Goal: Task Accomplishment & Management: Use online tool/utility

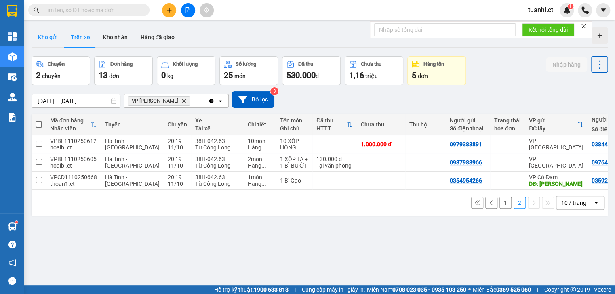
click at [57, 33] on button "Kho gửi" at bounding box center [48, 36] width 33 height 19
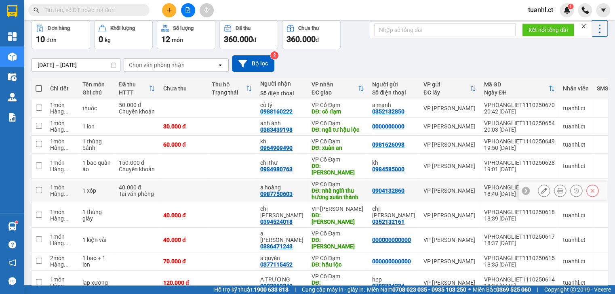
scroll to position [73, 0]
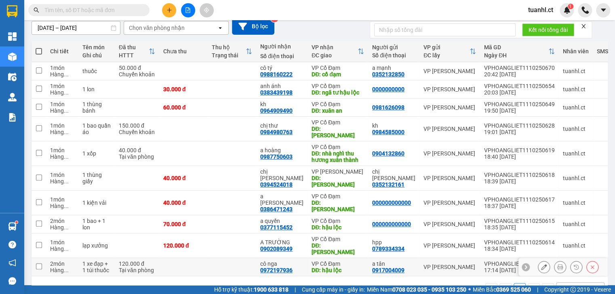
click at [41, 264] on input "checkbox" at bounding box center [39, 267] width 6 height 6
checkbox input "true"
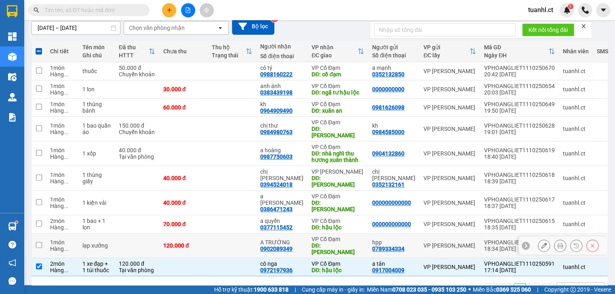
click at [42, 234] on td at bounding box center [39, 246] width 15 height 25
checkbox input "true"
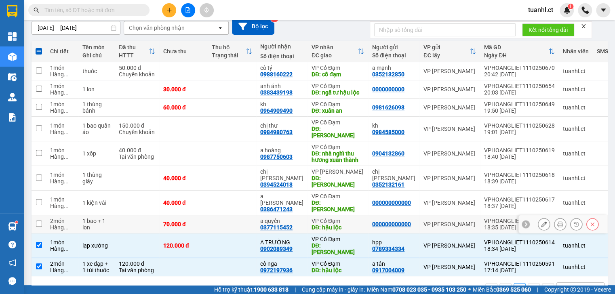
click at [46, 215] on td "2 món Hàng ..." at bounding box center [62, 224] width 32 height 18
checkbox input "true"
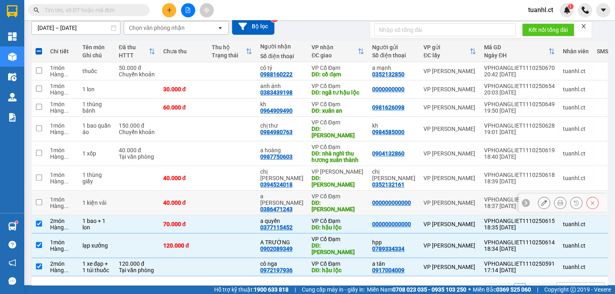
click at [49, 191] on td "1 món Hàng ..." at bounding box center [62, 203] width 32 height 25
checkbox input "true"
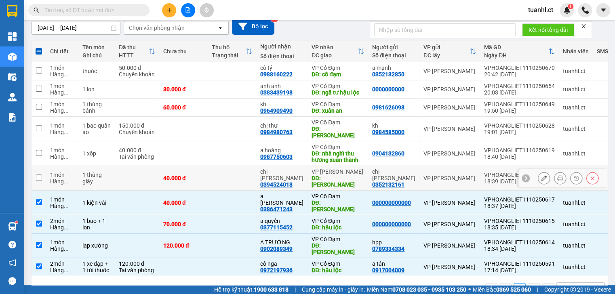
click at [52, 178] on div "Hàng ..." at bounding box center [62, 181] width 24 height 6
checkbox input "true"
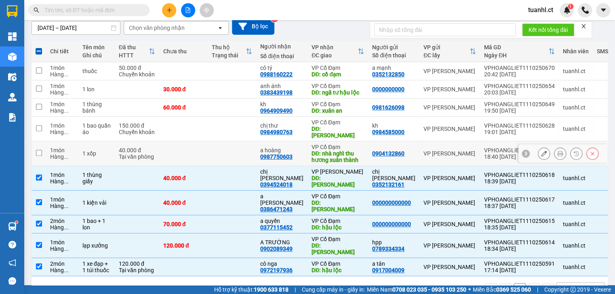
click at [53, 154] on div "Hàng ..." at bounding box center [62, 157] width 24 height 6
checkbox input "true"
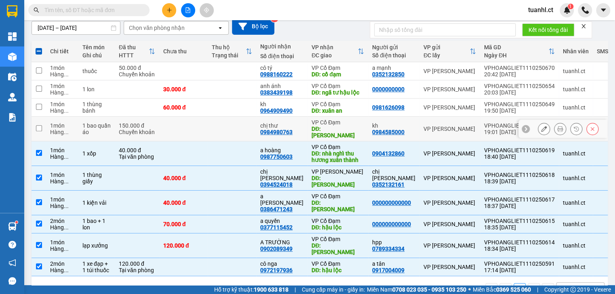
click at [56, 129] on div "Hàng ..." at bounding box center [62, 132] width 24 height 6
checkbox input "true"
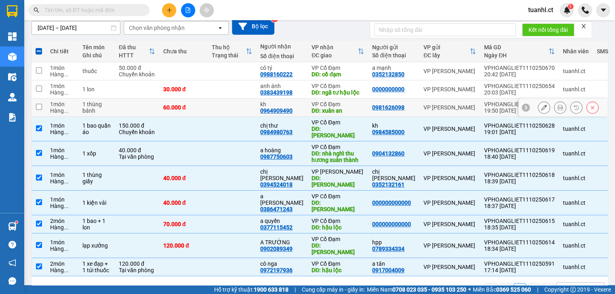
click at [59, 101] on div "1 món" at bounding box center [62, 104] width 24 height 6
checkbox input "true"
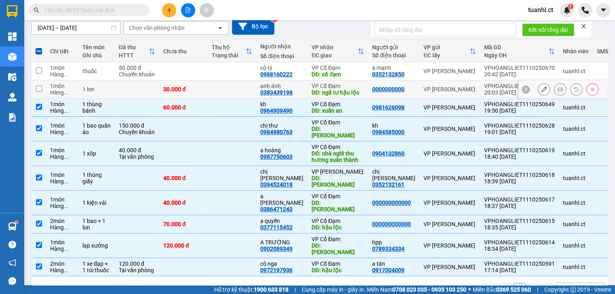
click at [61, 86] on div "1 món" at bounding box center [62, 86] width 24 height 6
checkbox input "true"
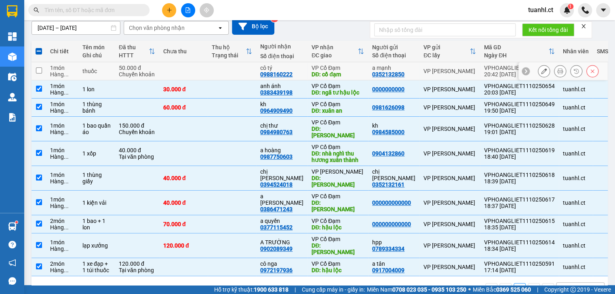
click at [61, 71] on div "Hàng ..." at bounding box center [62, 74] width 24 height 6
checkbox input "true"
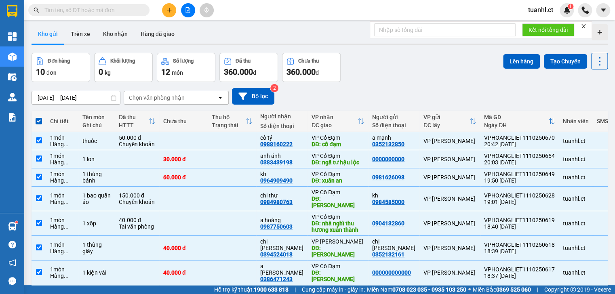
scroll to position [0, 0]
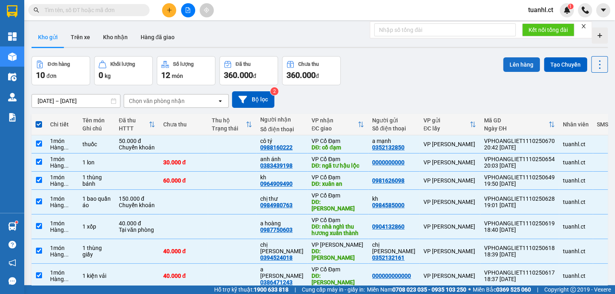
click at [526, 66] on button "Lên hàng" at bounding box center [521, 64] width 37 height 15
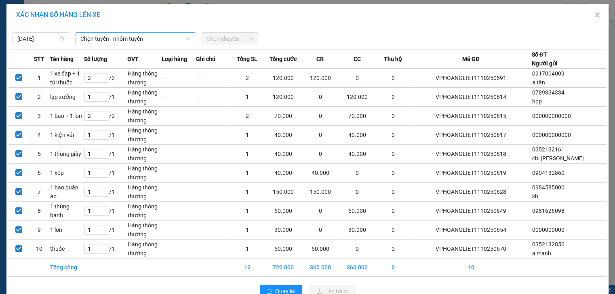
click at [161, 42] on span "Chọn tuyến - nhóm tuyến" at bounding box center [135, 39] width 110 height 12
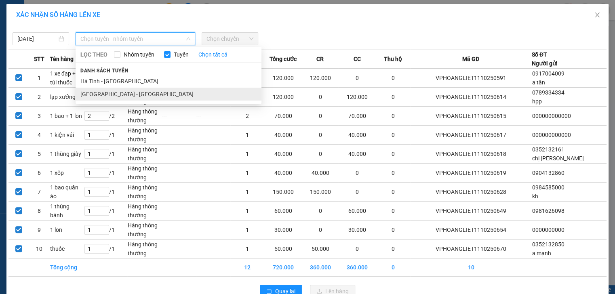
click at [120, 93] on li "Hà Nội - Hà Tĩnh" at bounding box center [169, 94] width 186 height 13
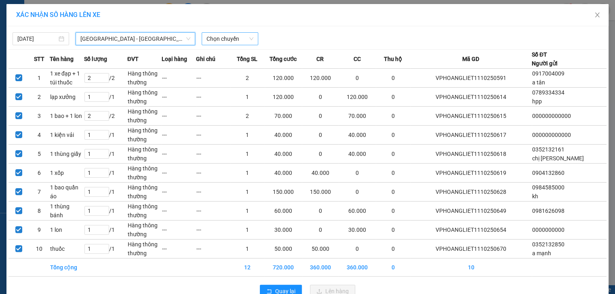
click at [220, 37] on span "Chọn chuyến" at bounding box center [230, 39] width 47 height 12
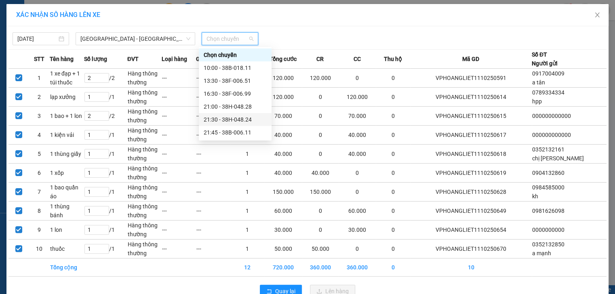
click at [243, 121] on div "21:30 - 38H-048.24" at bounding box center [235, 119] width 63 height 9
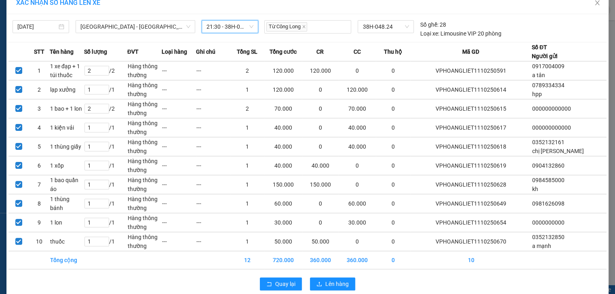
scroll to position [23, 0]
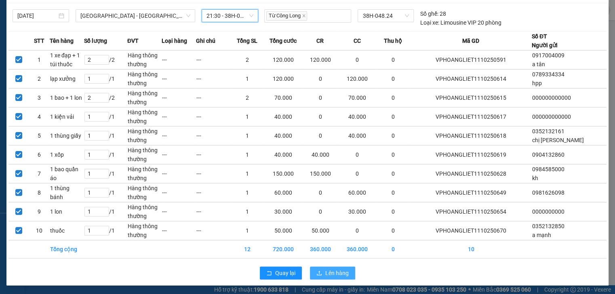
click at [335, 273] on span "Lên hàng" at bounding box center [336, 273] width 23 height 9
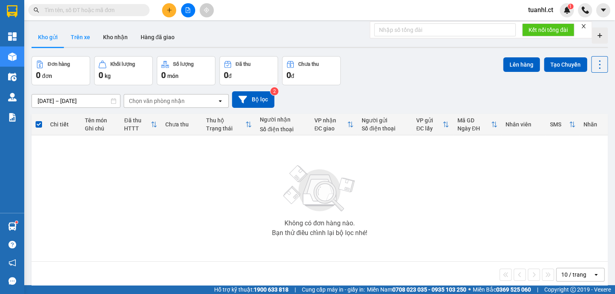
click at [86, 38] on button "Trên xe" at bounding box center [80, 36] width 32 height 19
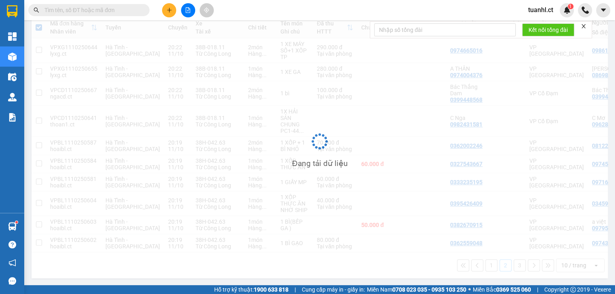
scroll to position [98, 0]
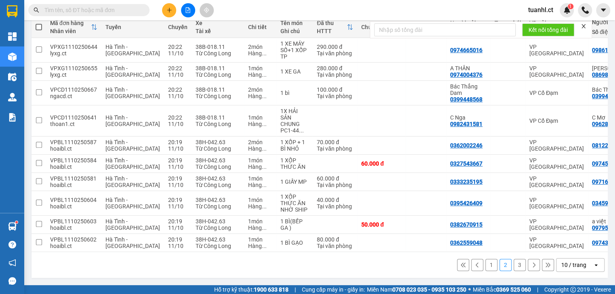
click at [486, 267] on button "1" at bounding box center [492, 265] width 12 height 12
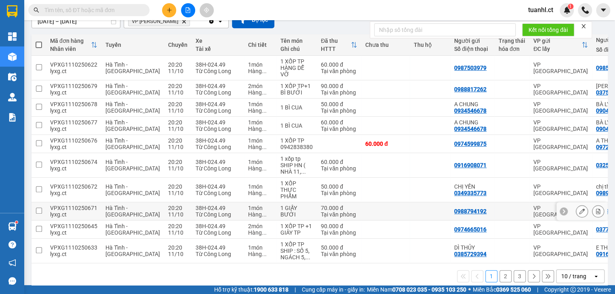
scroll to position [93, 0]
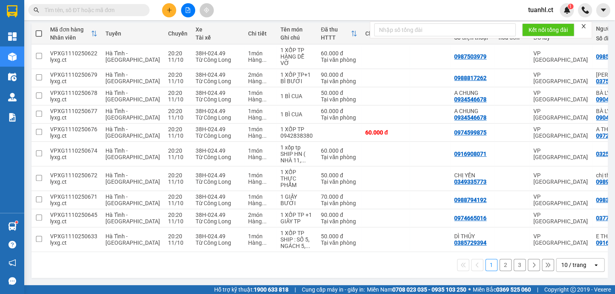
click at [502, 267] on button "2" at bounding box center [506, 265] width 12 height 12
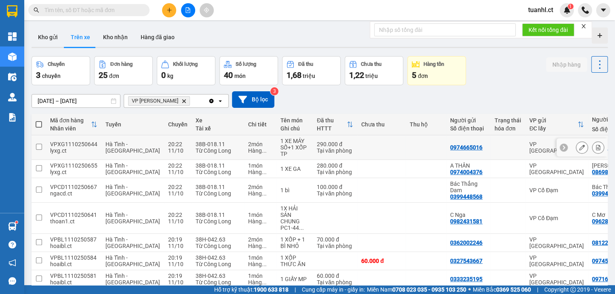
scroll to position [0, 0]
click at [167, 99] on span "VP Hoàng Liệt Delete" at bounding box center [159, 101] width 62 height 10
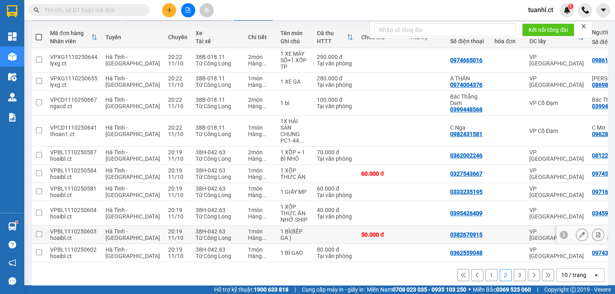
scroll to position [99, 0]
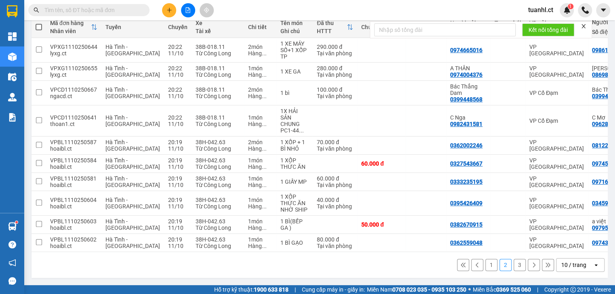
click at [486, 268] on button "1" at bounding box center [492, 265] width 12 height 12
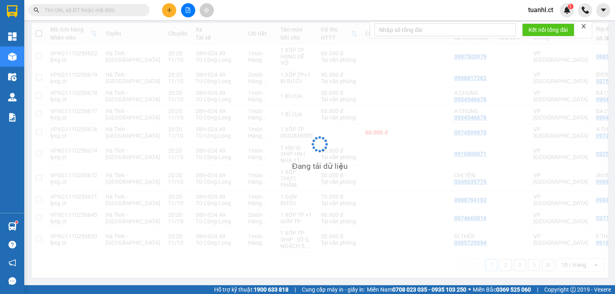
scroll to position [93, 0]
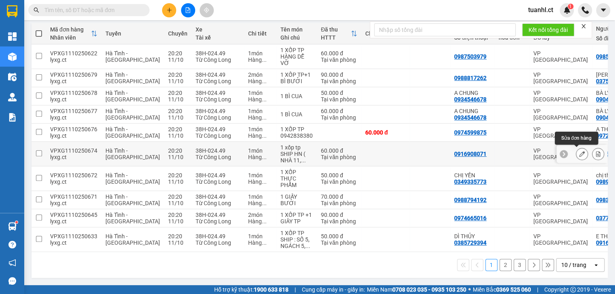
click at [579, 151] on icon at bounding box center [582, 154] width 6 height 6
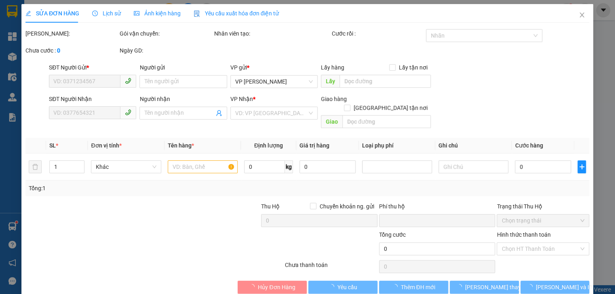
type input "0916908071"
type input "0325119532"
type input "0"
type input "60.000"
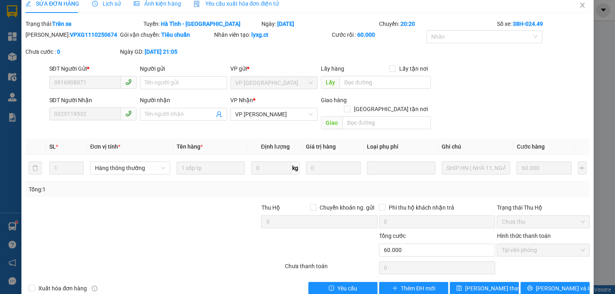
scroll to position [17, 0]
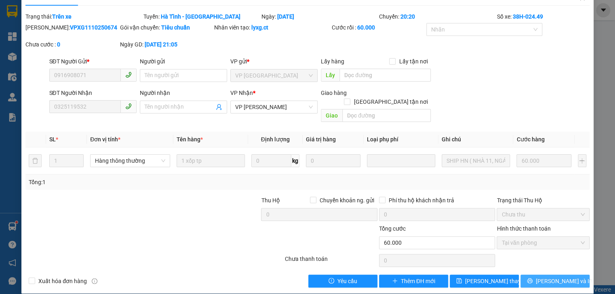
click at [555, 277] on span "Lưu và In" at bounding box center [564, 281] width 57 height 9
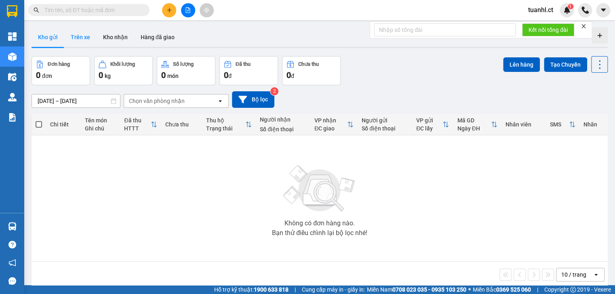
click at [91, 41] on button "Trên xe" at bounding box center [80, 36] width 32 height 19
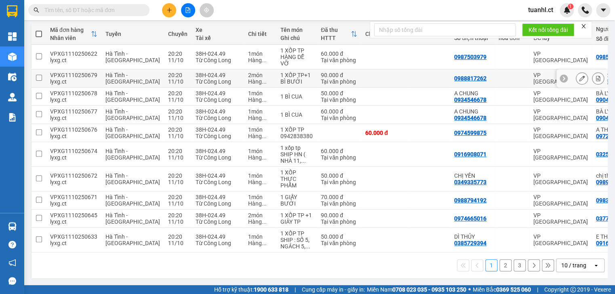
scroll to position [93, 0]
click at [501, 268] on button "2" at bounding box center [506, 265] width 12 height 12
